Goal: Task Accomplishment & Management: Use online tool/utility

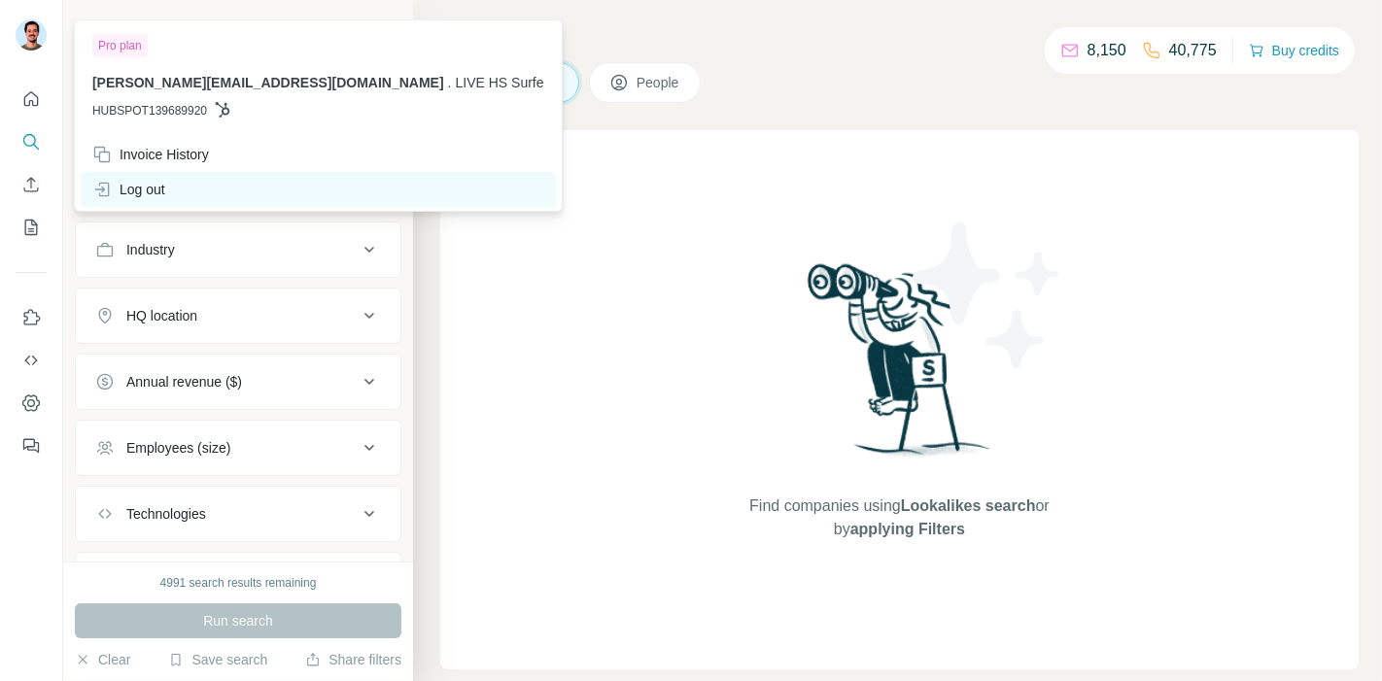
click at [117, 190] on div "Log out" at bounding box center [128, 189] width 73 height 19
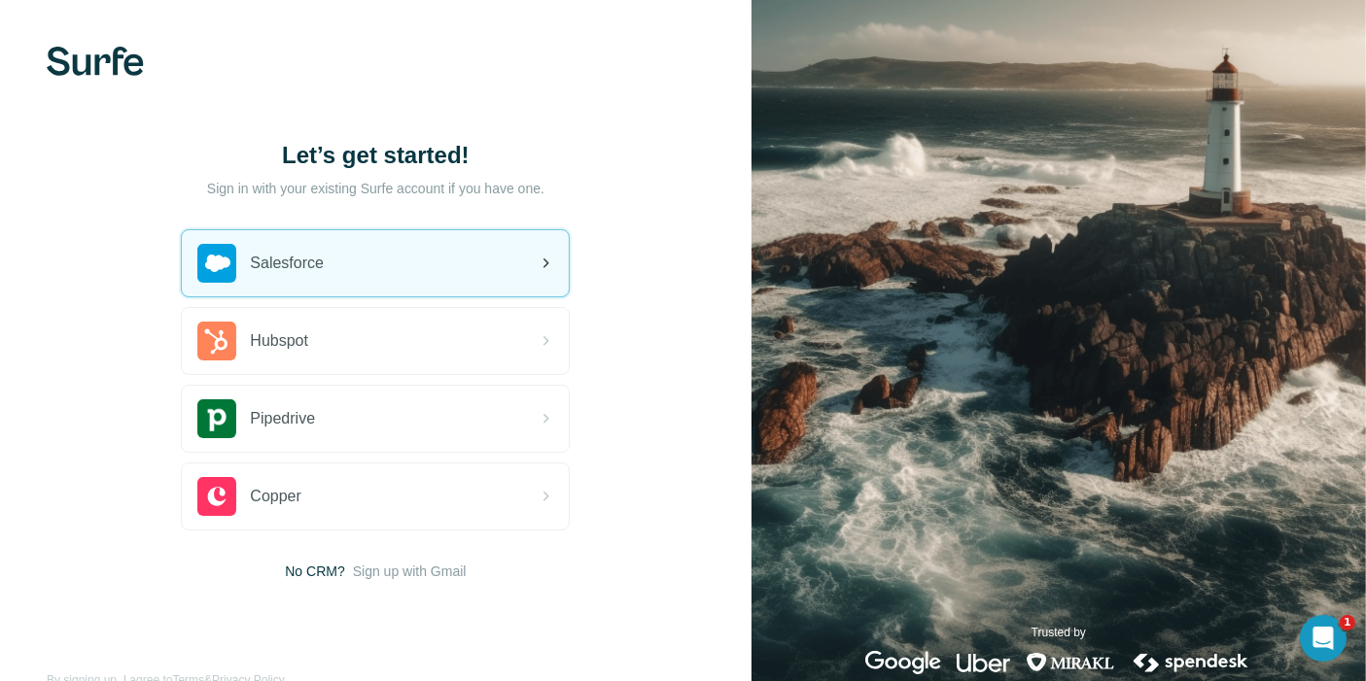
click at [298, 272] on span "Salesforce" at bounding box center [287, 263] width 74 height 23
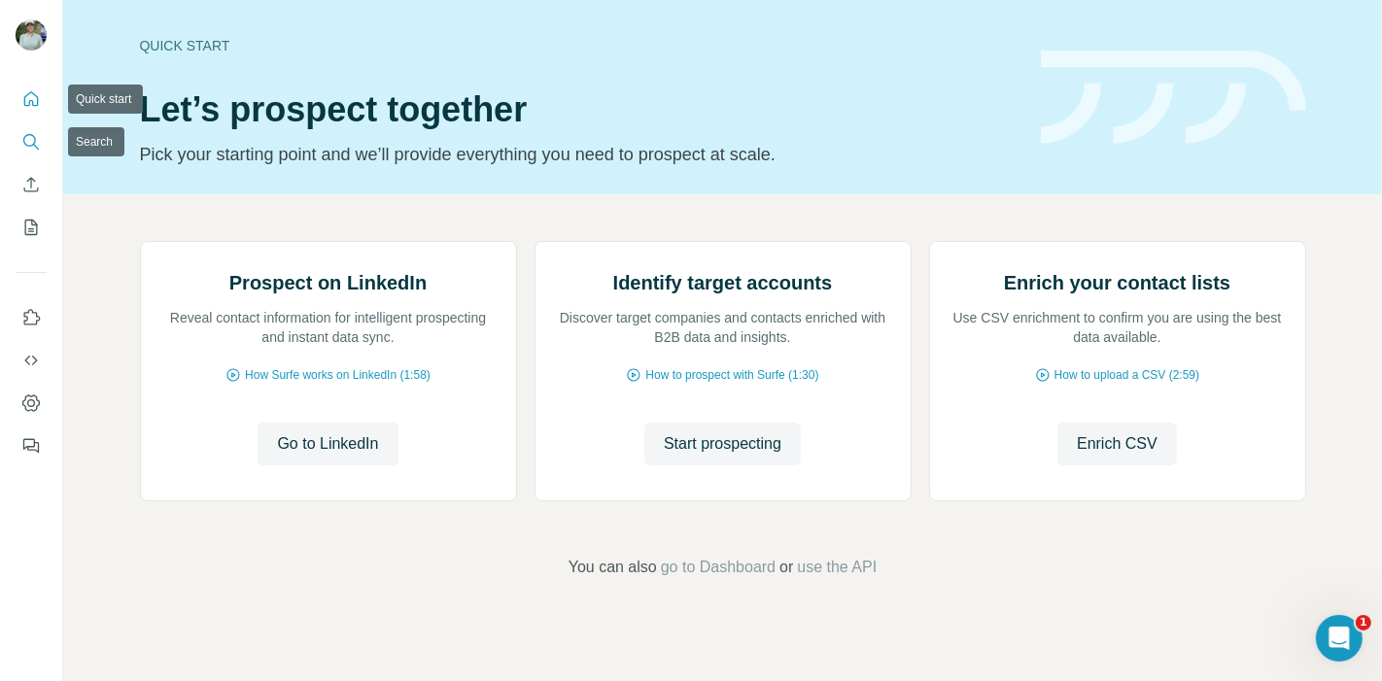
click at [22, 146] on icon "Search" at bounding box center [30, 141] width 19 height 19
